Goal: Task Accomplishment & Management: Complete application form

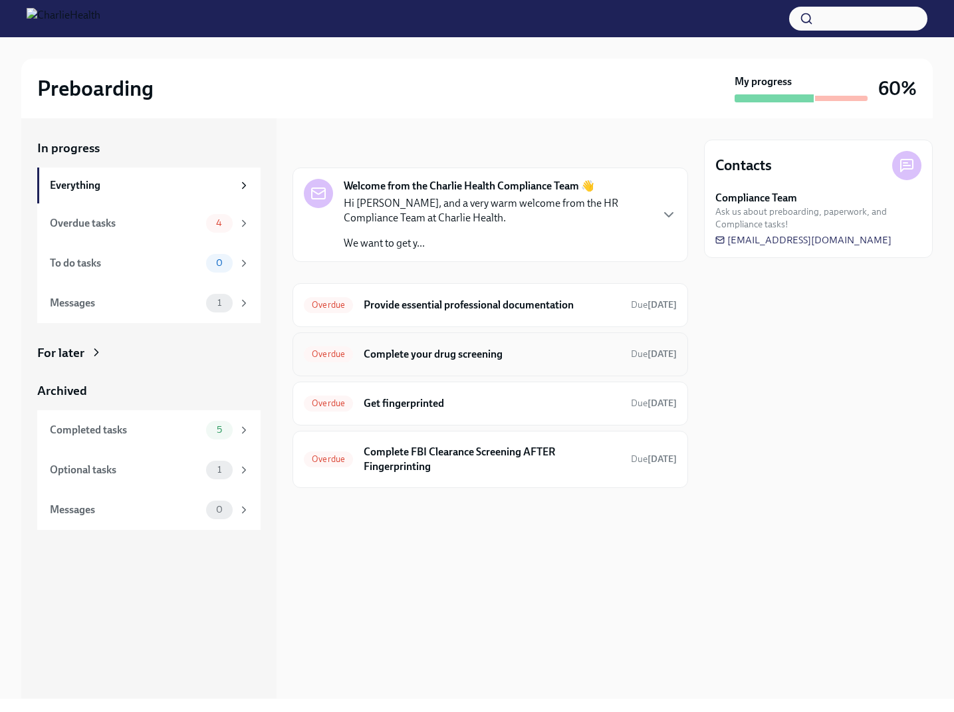
click at [529, 344] on div "Overdue Complete your drug screening Due 13 days ago" at bounding box center [490, 354] width 373 height 21
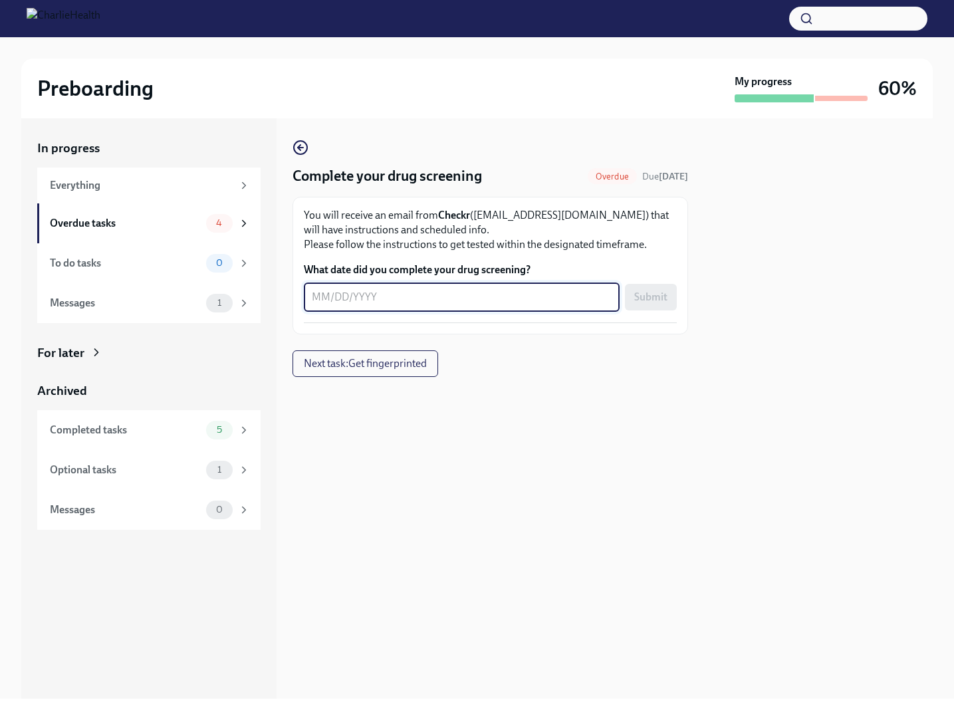
click at [488, 299] on textarea "What date did you complete your drug screening?" at bounding box center [462, 297] width 300 height 16
type textarea "07/31/2025"
click at [654, 301] on span "Submit" at bounding box center [650, 297] width 33 height 13
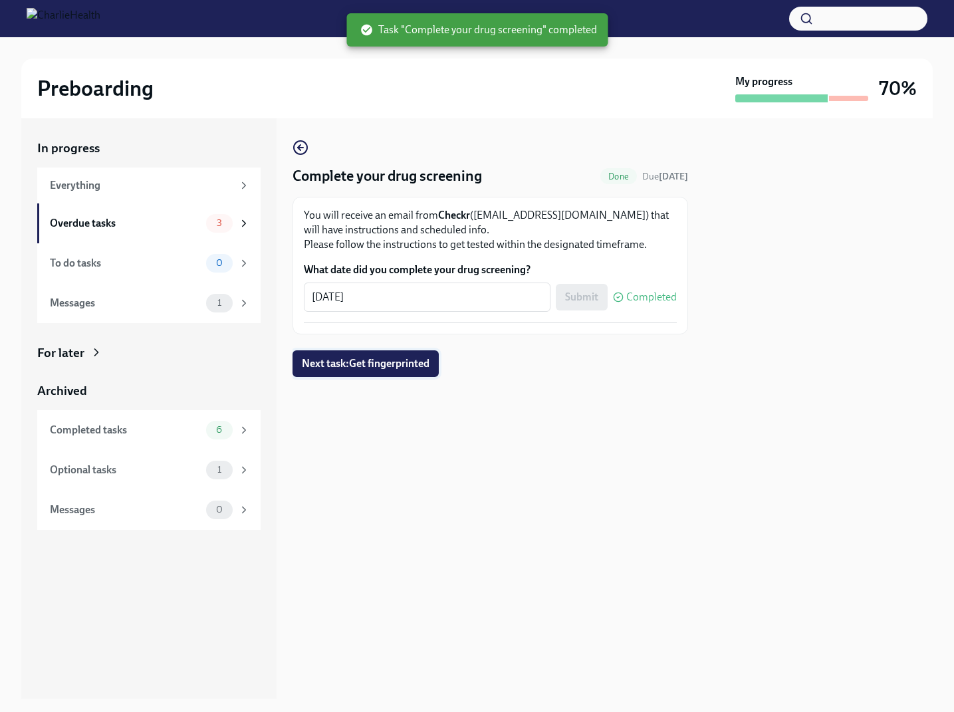
click at [420, 369] on span "Next task : Get fingerprinted" at bounding box center [366, 363] width 128 height 13
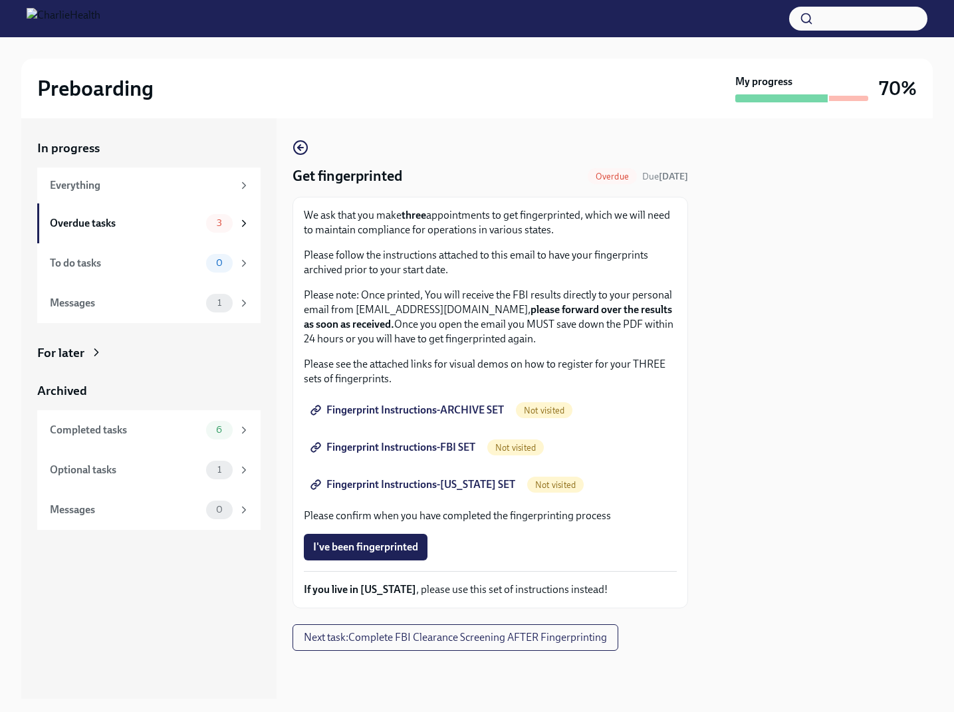
click at [467, 412] on span "Fingerprint Instructions-ARCHIVE SET" at bounding box center [408, 410] width 191 height 13
click at [420, 450] on span "Fingerprint Instructions-FBI SET" at bounding box center [394, 447] width 162 height 13
click at [459, 479] on span "Fingerprint Instructions-FLORIDA SET" at bounding box center [414, 484] width 202 height 13
click at [638, 489] on div "Fingerprint Instructions-FLORIDA SET Completed" at bounding box center [490, 484] width 373 height 27
click at [135, 220] on div "Overdue tasks" at bounding box center [125, 223] width 151 height 15
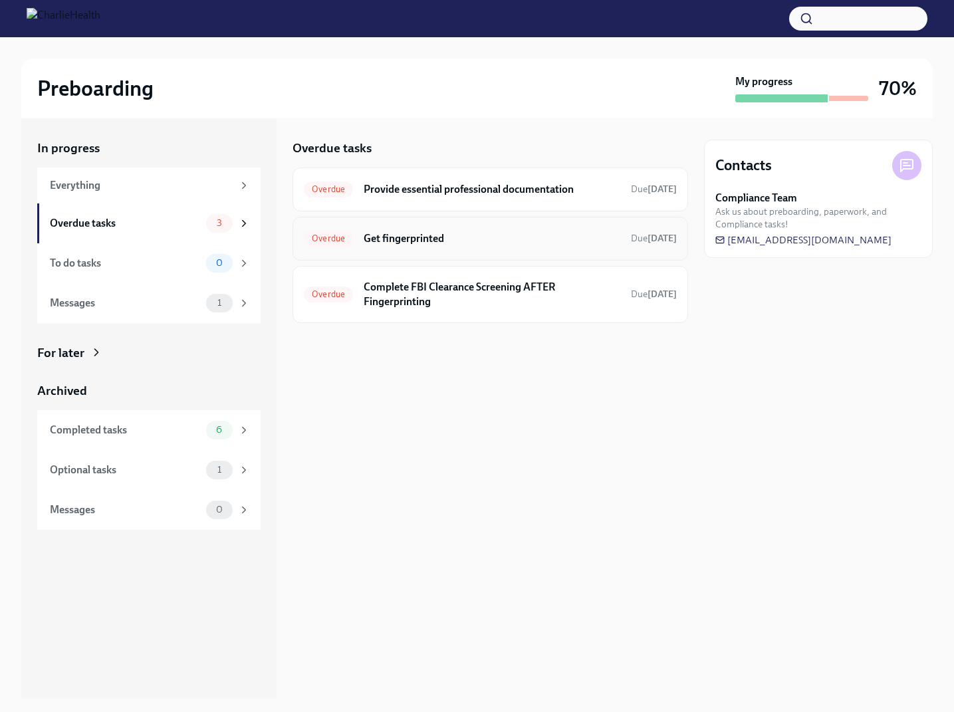
click at [460, 248] on div "Overdue Get fingerprinted Due 13 days ago" at bounding box center [490, 238] width 373 height 21
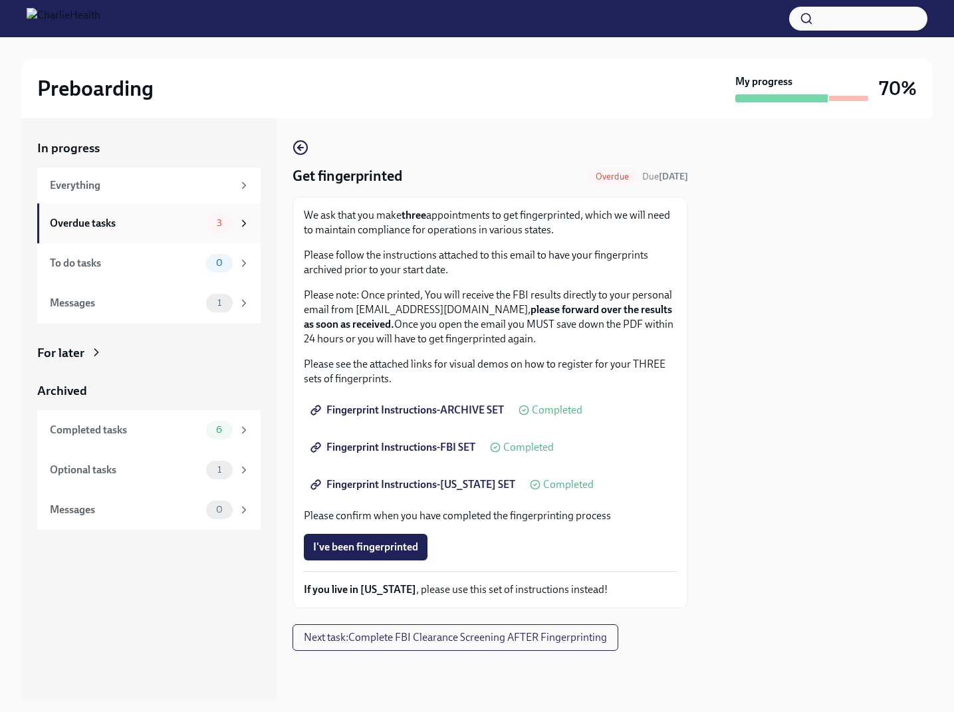
click at [159, 225] on div "Overdue tasks" at bounding box center [125, 223] width 151 height 15
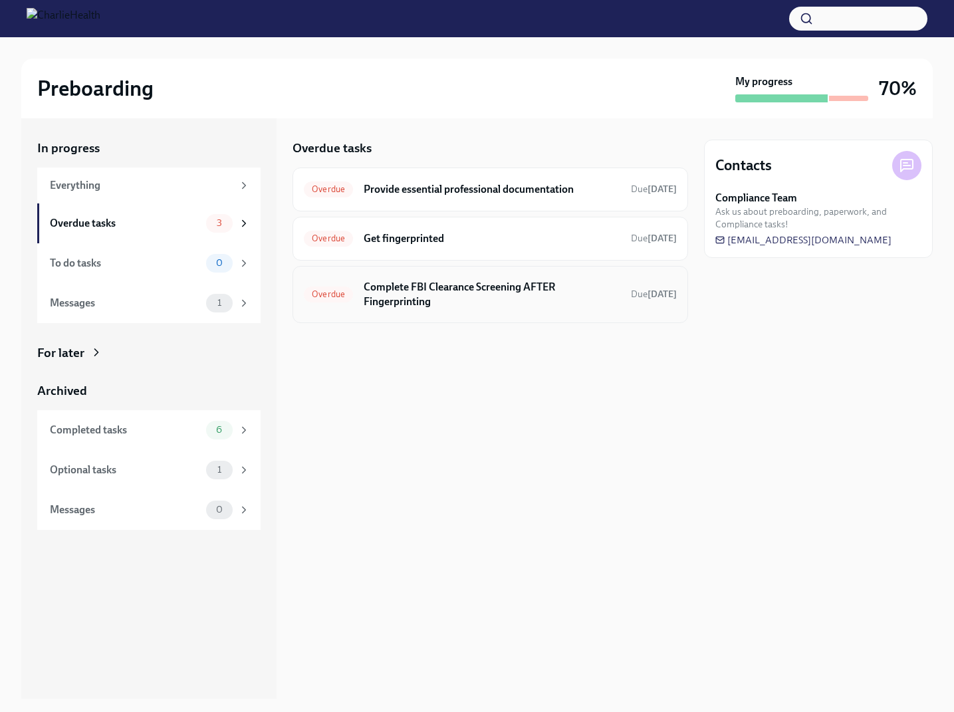
click at [523, 303] on h6 "Complete FBI Clearance Screening AFTER Fingerprinting" at bounding box center [492, 294] width 257 height 29
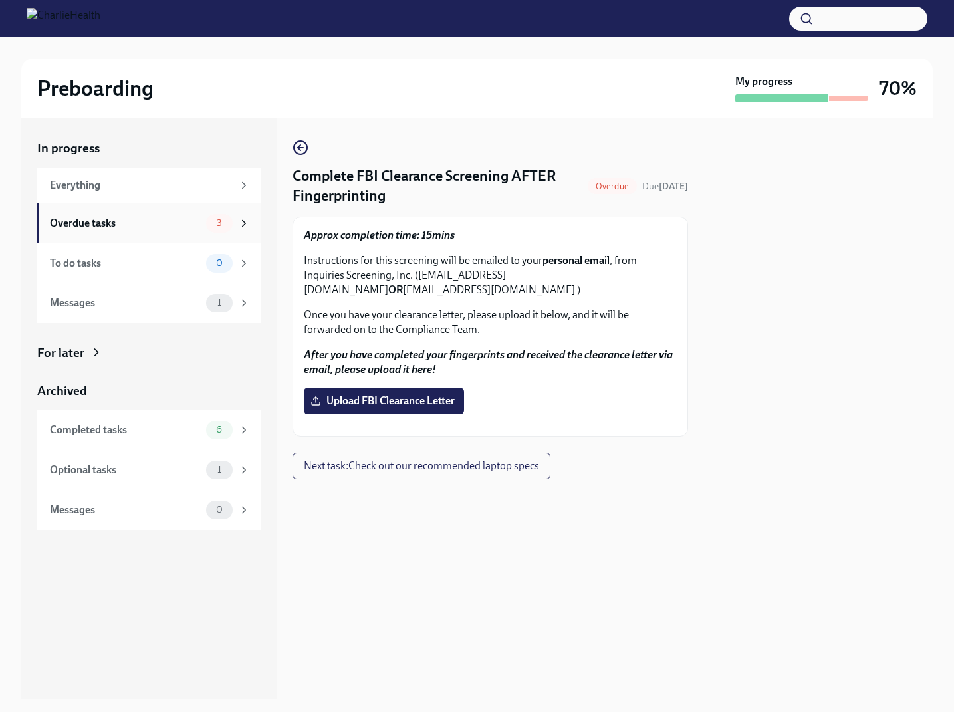
click at [169, 225] on div "Overdue tasks" at bounding box center [125, 223] width 151 height 15
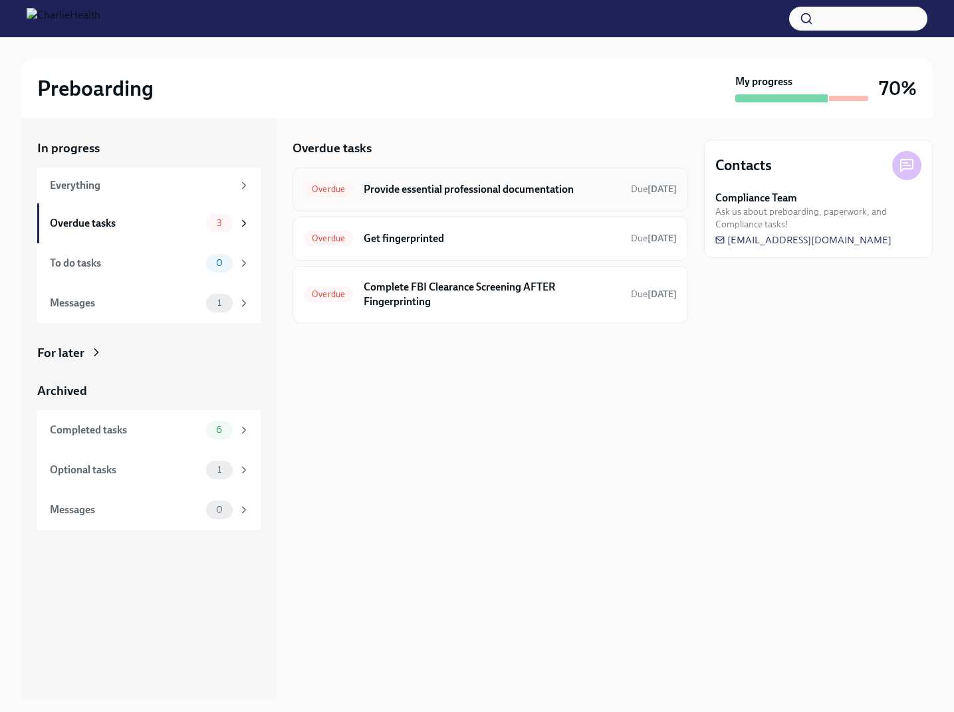
click at [478, 196] on h6 "Provide essential professional documentation" at bounding box center [492, 189] width 257 height 15
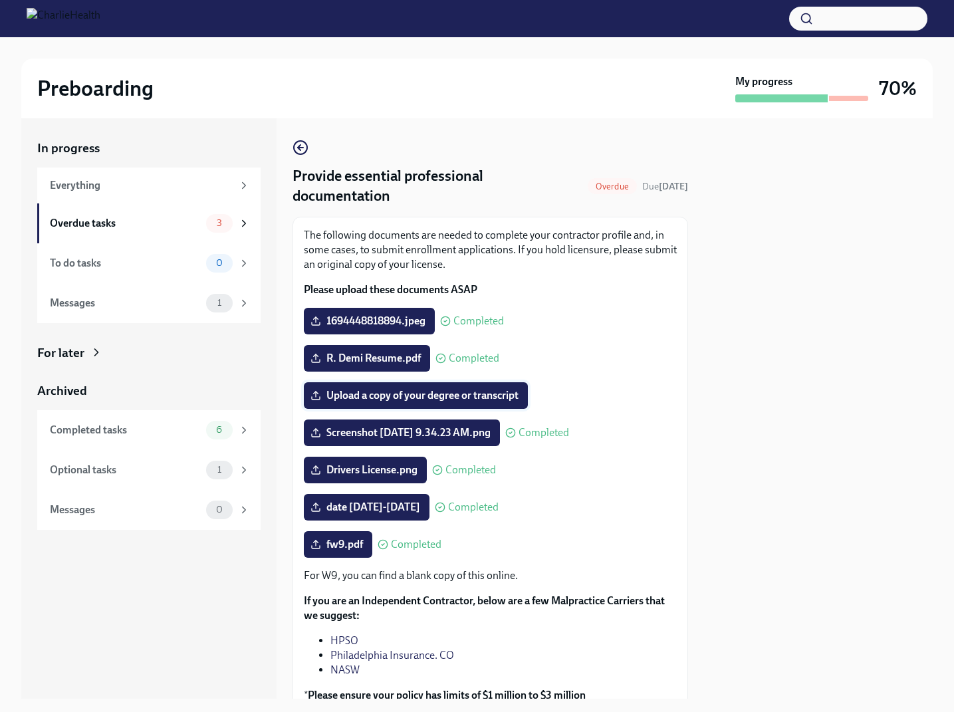
click at [394, 400] on span "Upload a copy of your degree or transcript" at bounding box center [415, 395] width 205 height 13
click at [0, 0] on input "Upload a copy of your degree or transcript" at bounding box center [0, 0] width 0 height 0
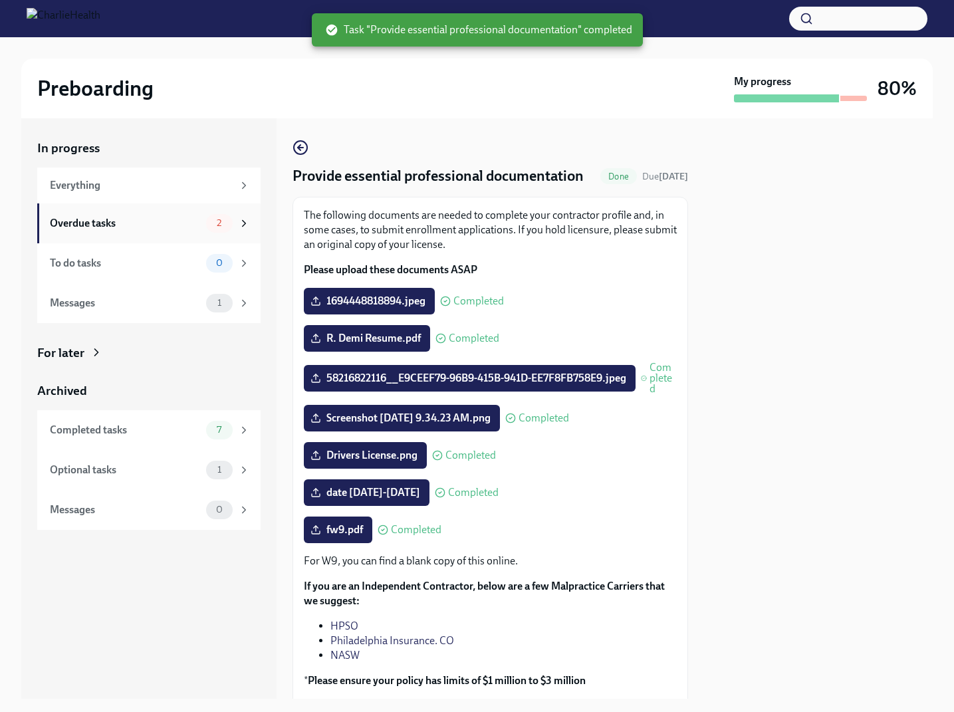
click at [164, 224] on div "Overdue tasks" at bounding box center [125, 223] width 151 height 15
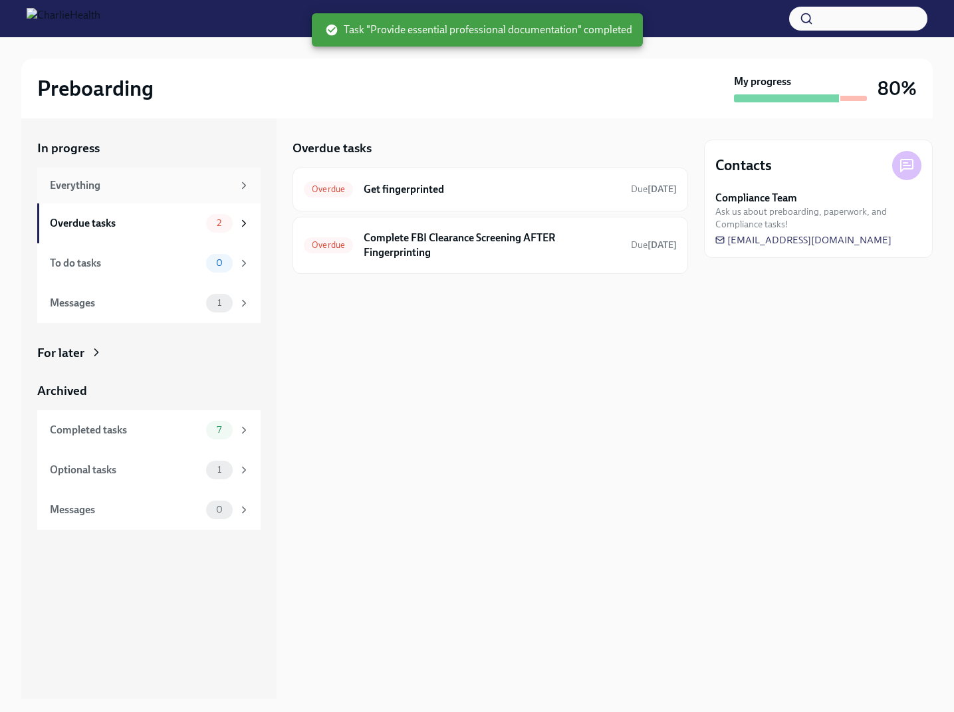
click at [100, 176] on div "Everything" at bounding box center [148, 186] width 223 height 36
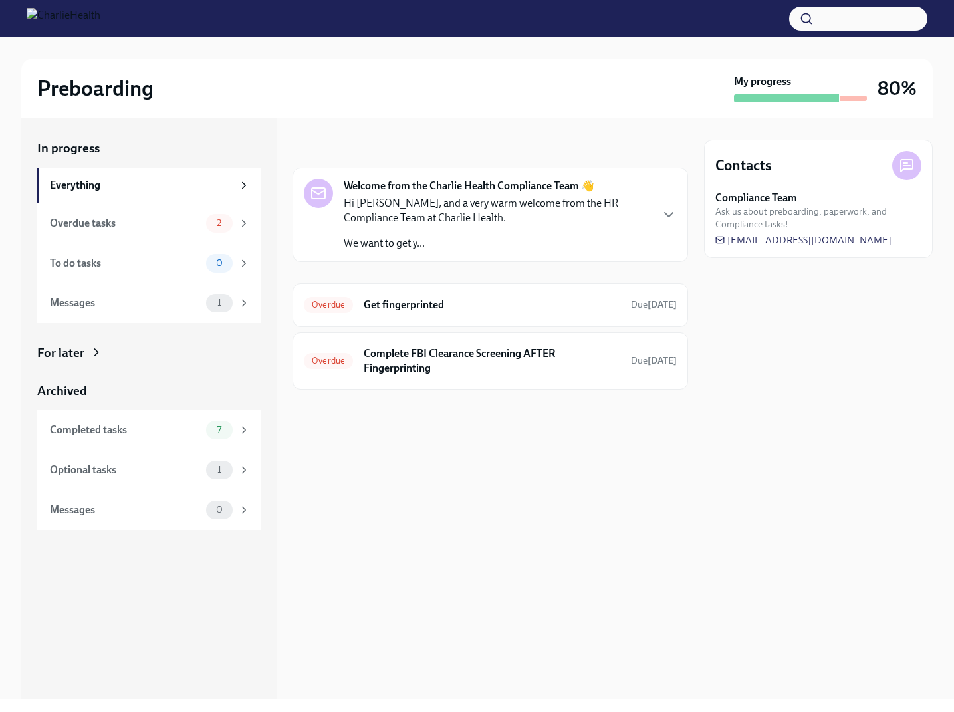
click at [671, 211] on icon "button" at bounding box center [669, 215] width 16 height 16
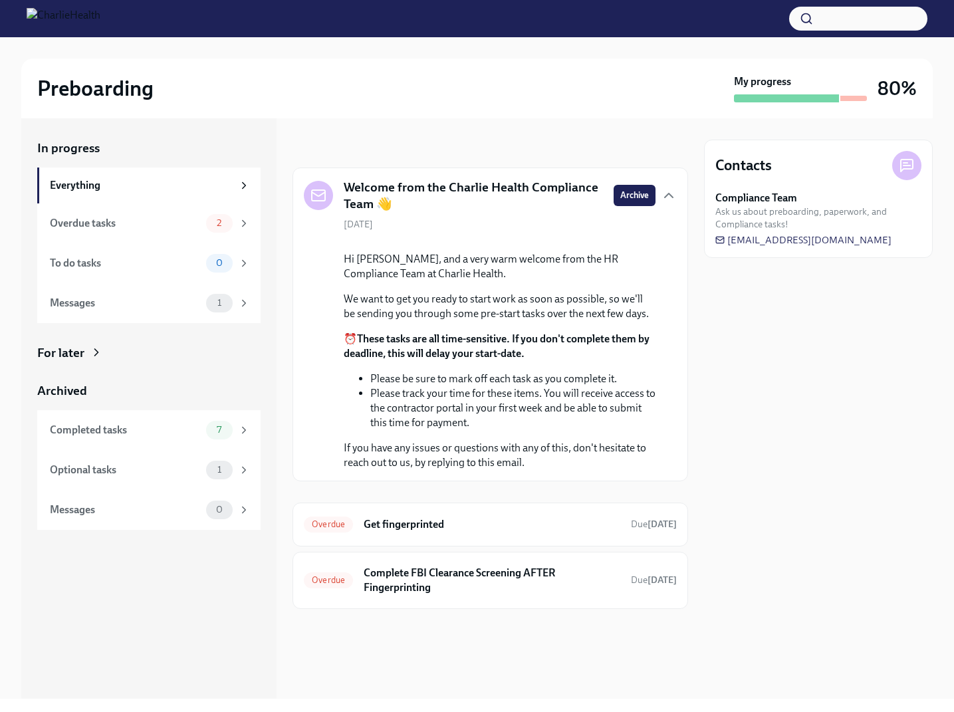
click at [671, 211] on div "Welcome from the Charlie Health Compliance Team 👋 Archive" at bounding box center [490, 196] width 373 height 34
click at [668, 196] on icon "button" at bounding box center [669, 196] width 16 height 16
